Goal: Task Accomplishment & Management: Use online tool/utility

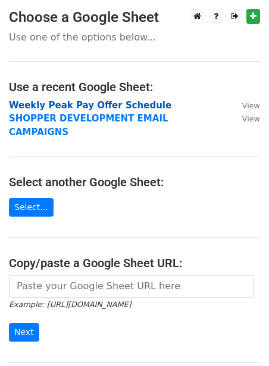
click at [21, 102] on strong "Weekly Peak Pay Offer Schedule" at bounding box center [90, 105] width 162 height 11
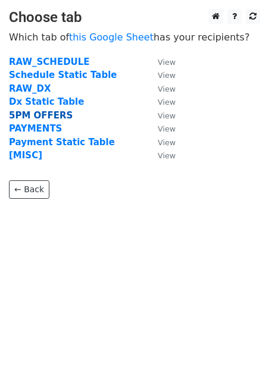
click at [22, 112] on strong "5PM OFFERS" at bounding box center [41, 115] width 64 height 11
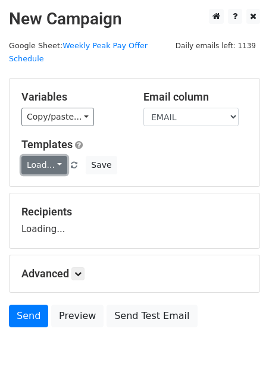
click at [31, 156] on link "Load..." at bounding box center [44, 165] width 46 height 18
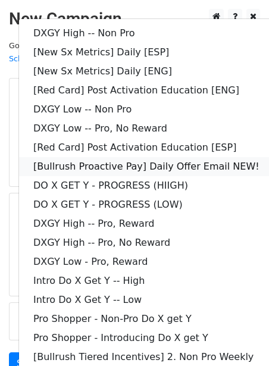
click at [62, 157] on link "[Bullrush Proactive Pay] Daily Offer Email NEW!" at bounding box center [171, 166] width 305 height 19
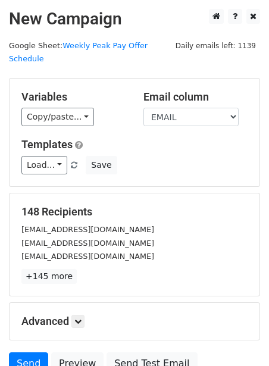
scroll to position [96, 0]
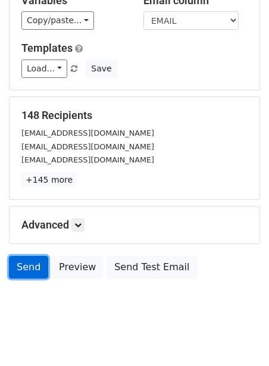
click at [35, 256] on link "Send" at bounding box center [28, 267] width 39 height 23
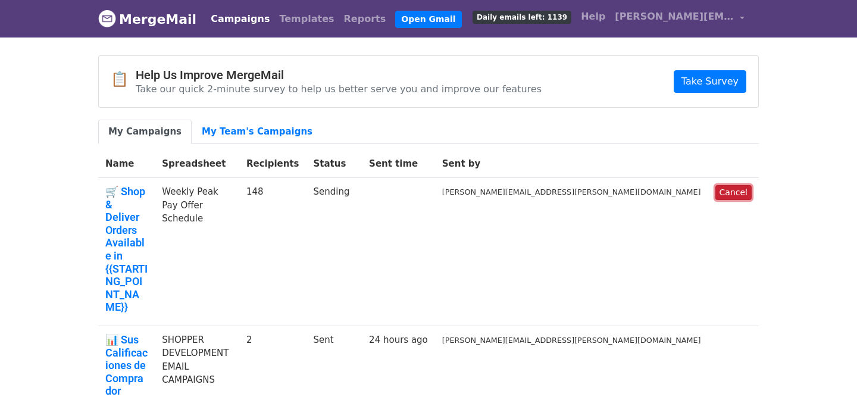
click at [725, 186] on link "Cancel" at bounding box center [733, 192] width 36 height 15
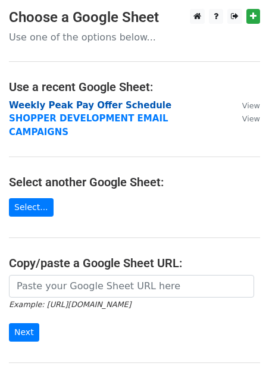
click at [55, 104] on strong "Weekly Peak Pay Offer Schedule" at bounding box center [90, 105] width 162 height 11
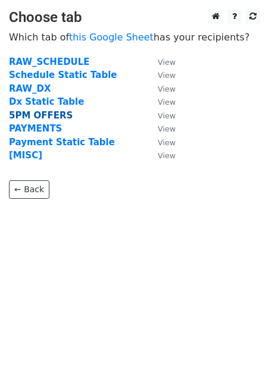
click at [36, 117] on strong "5PM OFFERS" at bounding box center [41, 115] width 64 height 11
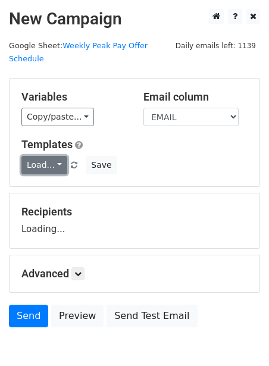
click at [41, 156] on link "Load..." at bounding box center [44, 165] width 46 height 18
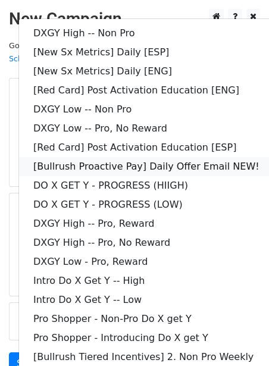
click at [41, 157] on link "[Bullrush Proactive Pay] Daily Offer Email NEW!" at bounding box center [171, 166] width 305 height 19
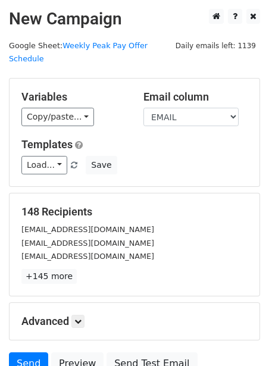
scroll to position [90, 0]
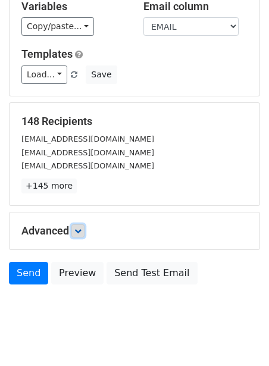
click at [80, 227] on icon at bounding box center [77, 230] width 7 height 7
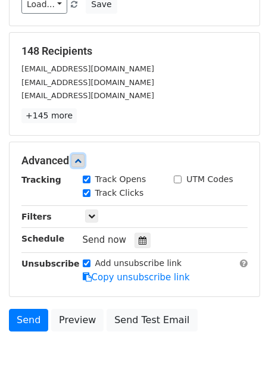
scroll to position [162, 0]
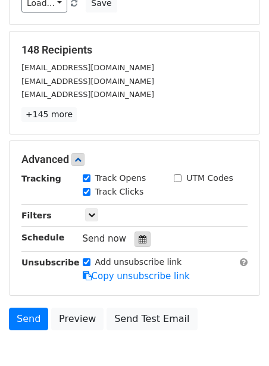
click at [139, 235] on icon at bounding box center [143, 239] width 8 height 8
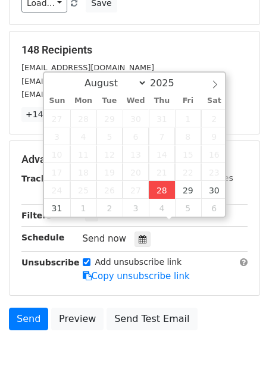
type input "[DATE] 12:00"
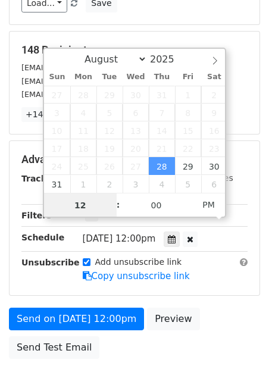
scroll to position [1, 0]
type input "2"
type input "2025-08-28 14:00"
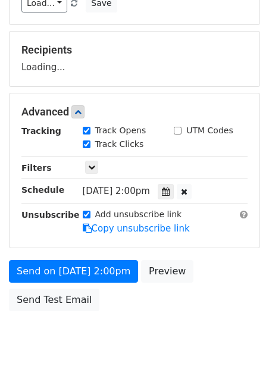
scroll to position [193, 0]
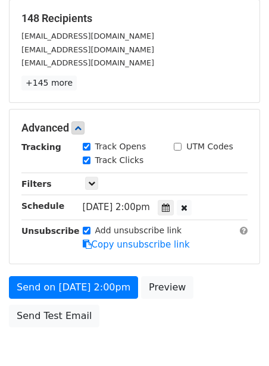
click at [81, 224] on div "Add unsubscribe link Copy unsubscribe link" at bounding box center [165, 237] width 183 height 27
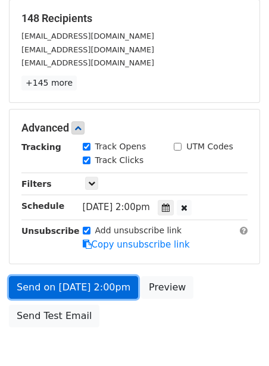
click at [62, 276] on link "Send on Aug 28 at 2:00pm" at bounding box center [73, 287] width 129 height 23
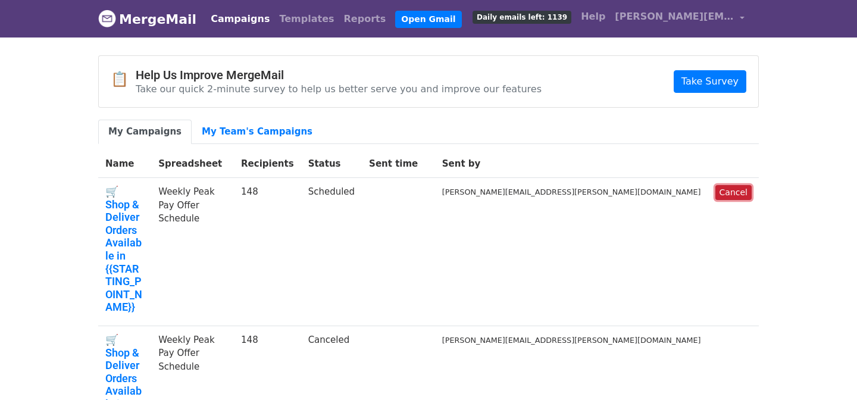
click at [741, 190] on link "Cancel" at bounding box center [733, 192] width 36 height 15
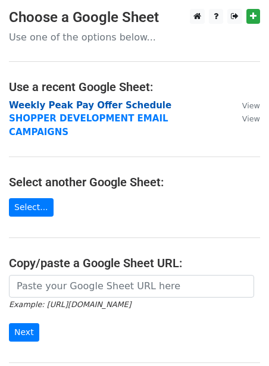
click at [18, 108] on strong "Weekly Peak Pay Offer Schedule" at bounding box center [90, 105] width 162 height 11
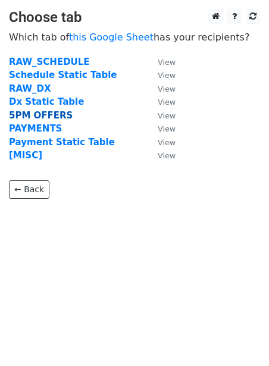
click at [18, 114] on strong "5PM OFFERS" at bounding box center [41, 115] width 64 height 11
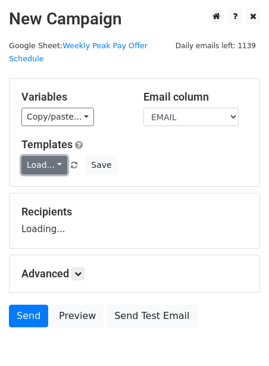
click at [29, 156] on link "Load..." at bounding box center [44, 165] width 46 height 18
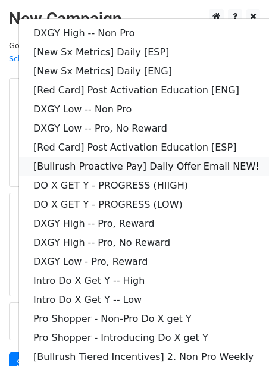
click at [82, 157] on link "[Bullrush Proactive Pay] Daily Offer Email NEW!" at bounding box center [171, 166] width 305 height 19
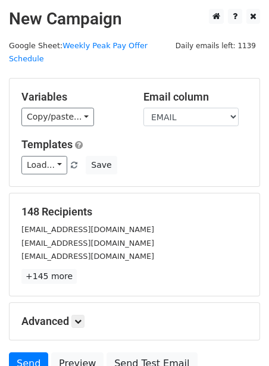
scroll to position [96, 0]
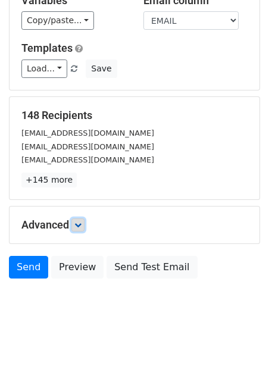
click at [81, 221] on icon at bounding box center [77, 224] width 7 height 7
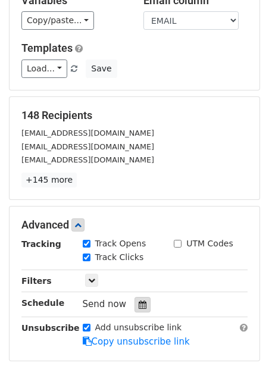
click at [139, 300] on icon at bounding box center [143, 304] width 8 height 8
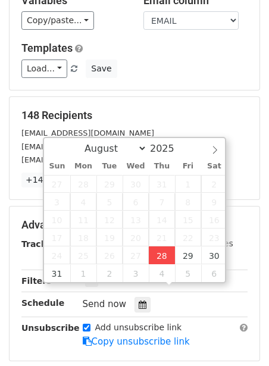
type input "2025-08-28 12:00"
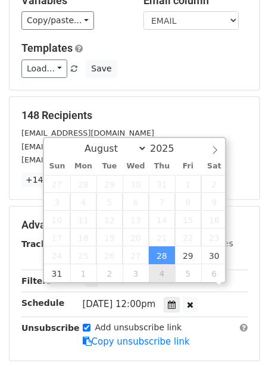
scroll to position [1, 0]
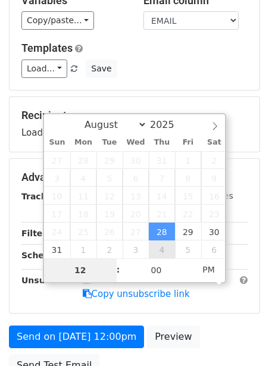
type input "2"
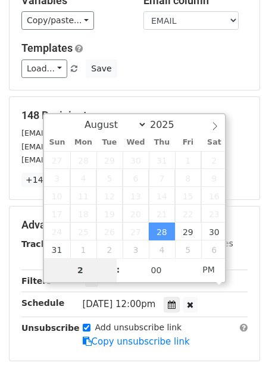
type input "2025-08-28 14:00"
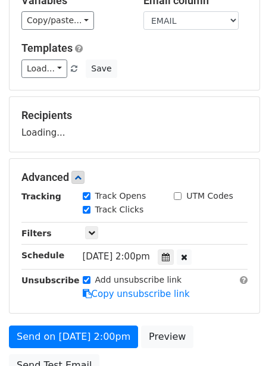
scroll to position [193, 0]
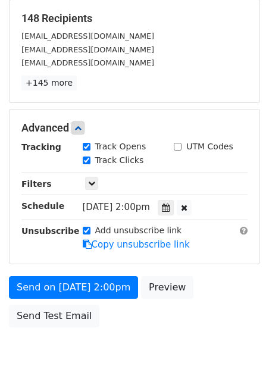
click at [58, 224] on div "Unsubscribe" at bounding box center [42, 237] width 61 height 27
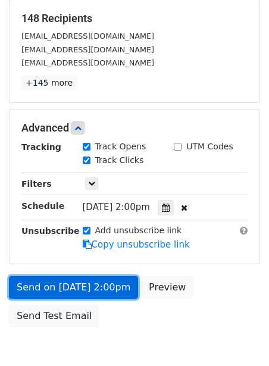
click at [45, 276] on link "Send on Aug 28 at 2:00pm" at bounding box center [73, 287] width 129 height 23
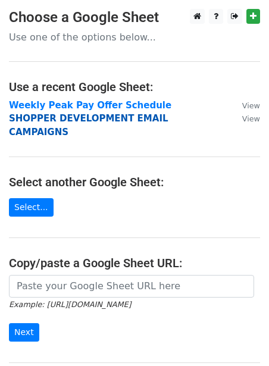
click at [74, 121] on strong "SHOPPER DEVELOPMENT EMAIL CAMPAIGNS" at bounding box center [88, 125] width 159 height 24
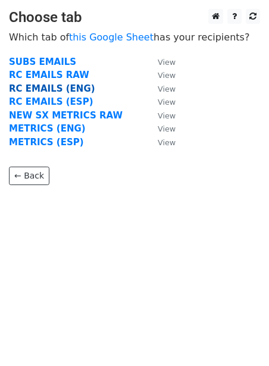
click at [58, 89] on strong "RC EMAILS (ENG)" at bounding box center [52, 88] width 86 height 11
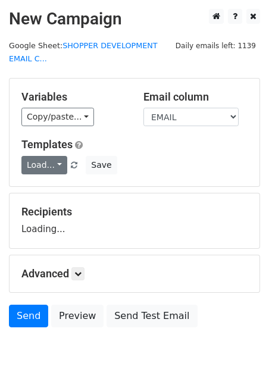
click at [37, 161] on link "Load..." at bounding box center [44, 165] width 46 height 18
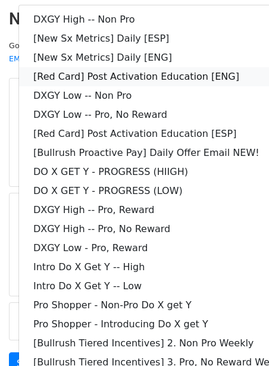
click at [84, 76] on link "[Red Card] Post Activation Education [ENG]" at bounding box center [171, 76] width 305 height 19
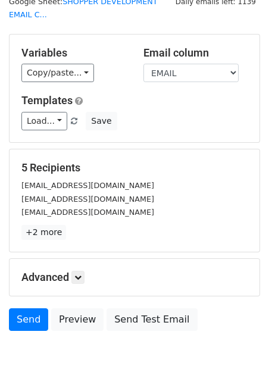
scroll to position [109, 0]
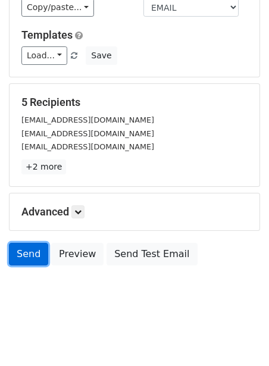
click at [23, 249] on link "Send" at bounding box center [28, 254] width 39 height 23
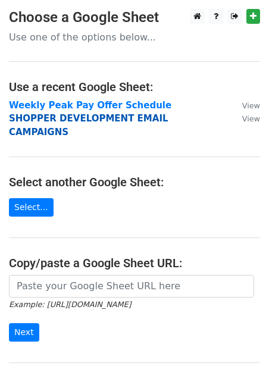
click at [62, 121] on strong "SHOPPER DEVELOPMENT EMAIL CAMPAIGNS" at bounding box center [88, 125] width 159 height 24
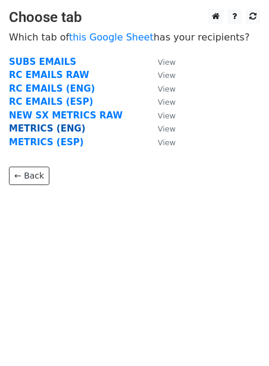
click at [48, 126] on strong "METRICS (ENG)" at bounding box center [47, 128] width 77 height 11
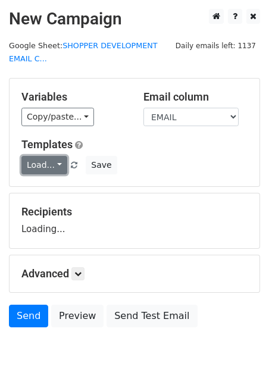
click at [32, 165] on link "Load..." at bounding box center [44, 165] width 46 height 18
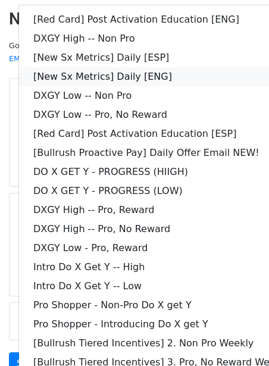
click at [109, 73] on link "[New Sx Metrics] Daily [ENG]" at bounding box center [171, 76] width 305 height 19
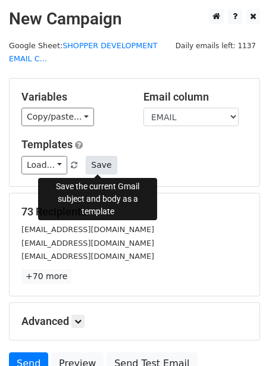
scroll to position [109, 0]
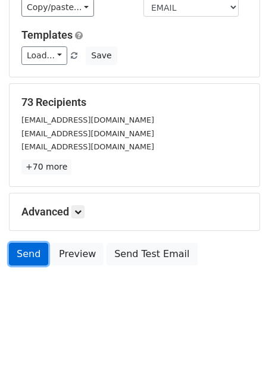
click at [27, 251] on link "Send" at bounding box center [28, 254] width 39 height 23
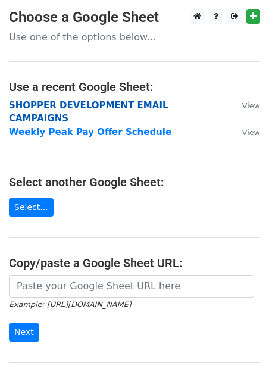
click at [95, 100] on strong "SHOPPER DEVELOPMENT EMAIL CAMPAIGNS" at bounding box center [88, 112] width 159 height 24
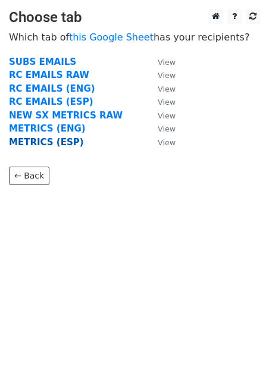
click at [47, 142] on strong "METRICS (ESP)" at bounding box center [46, 142] width 75 height 11
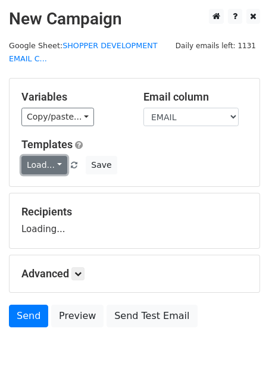
click at [24, 159] on link "Load..." at bounding box center [44, 165] width 46 height 18
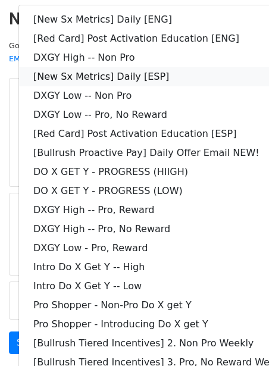
click at [87, 73] on link "[New Sx Metrics] Daily [ESP]" at bounding box center [171, 76] width 305 height 19
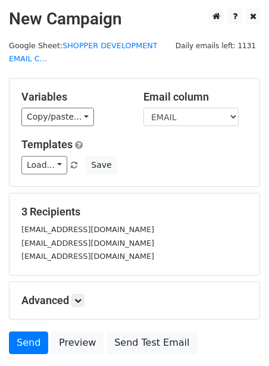
scroll to position [89, 0]
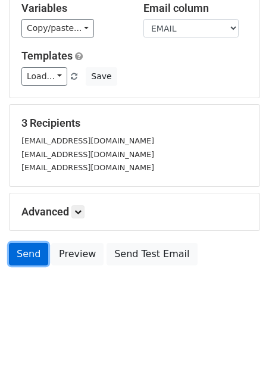
click at [37, 252] on link "Send" at bounding box center [28, 254] width 39 height 23
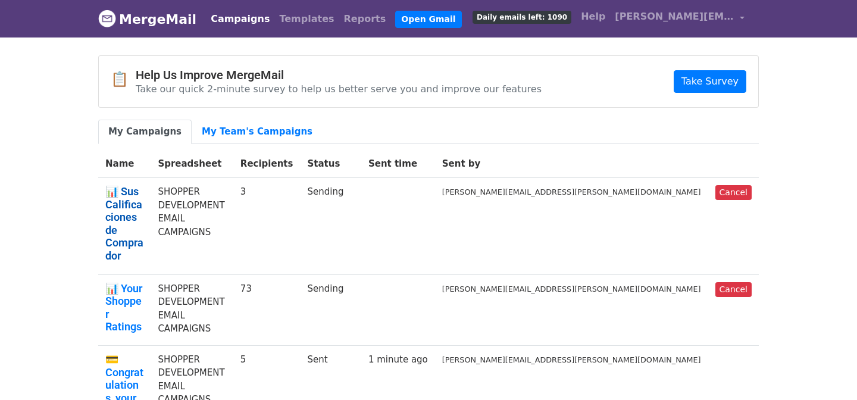
click at [143, 188] on link "📊 Sus Calificaciones de Comprador" at bounding box center [124, 223] width 38 height 77
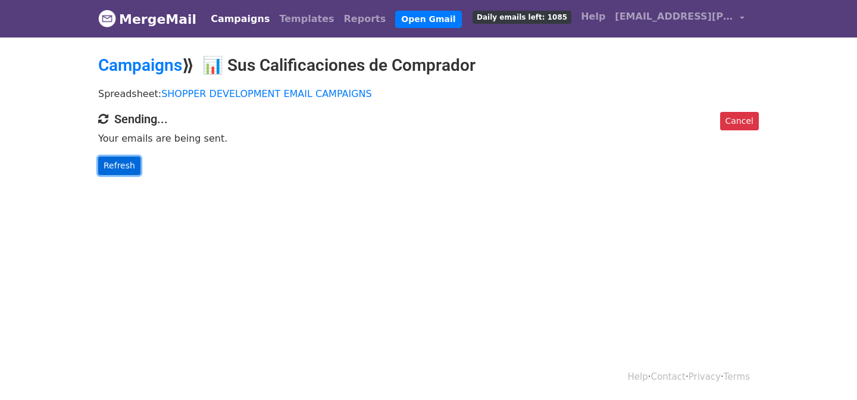
click at [123, 172] on link "Refresh" at bounding box center [119, 165] width 42 height 18
click at [747, 120] on link "Cancel" at bounding box center [739, 121] width 39 height 18
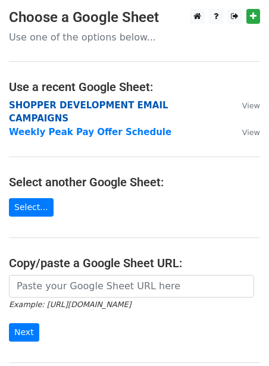
click at [20, 105] on strong "SHOPPER DEVELOPMENT EMAIL CAMPAIGNS" at bounding box center [88, 112] width 159 height 24
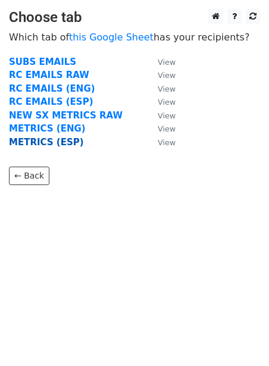
click at [20, 139] on strong "METRICS (ESP)" at bounding box center [46, 142] width 75 height 11
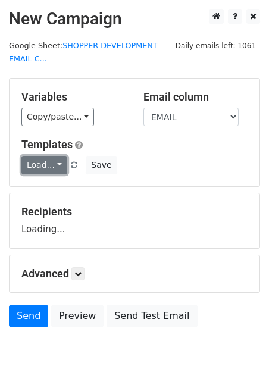
click at [35, 166] on link "Load..." at bounding box center [44, 165] width 46 height 18
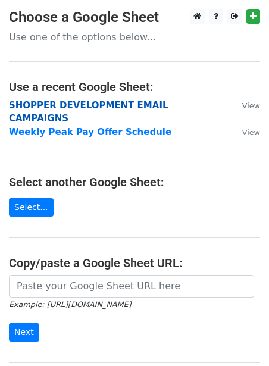
click at [55, 107] on strong "SHOPPER DEVELOPMENT EMAIL CAMPAIGNS" at bounding box center [88, 112] width 159 height 24
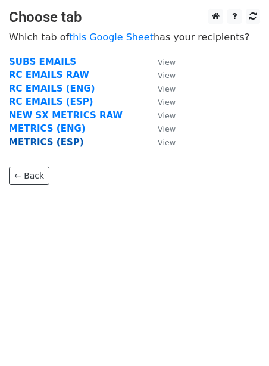
click at [35, 138] on strong "METRICS (ESP)" at bounding box center [46, 142] width 75 height 11
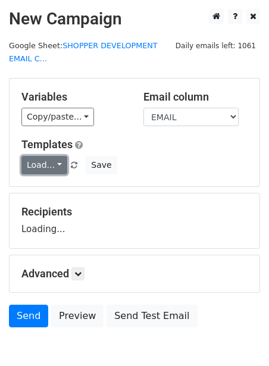
click at [29, 162] on link "Load..." at bounding box center [44, 165] width 46 height 18
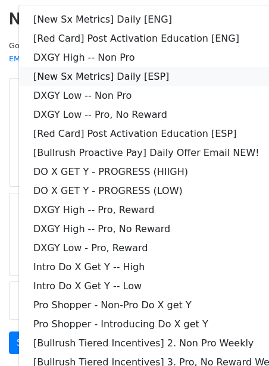
click at [110, 76] on link "[New Sx Metrics] Daily [ESP]" at bounding box center [171, 76] width 305 height 19
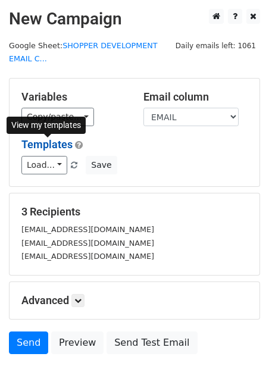
scroll to position [89, 0]
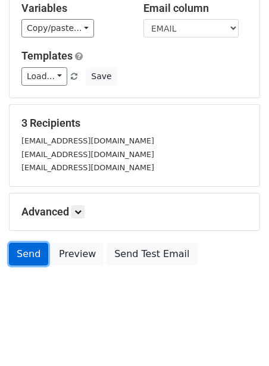
click at [29, 253] on link "Send" at bounding box center [28, 254] width 39 height 23
